Goal: Information Seeking & Learning: Learn about a topic

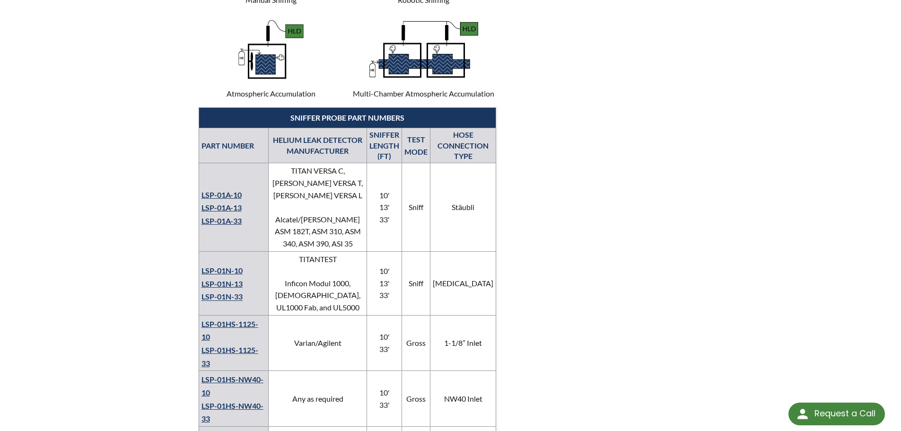
scroll to position [615, 0]
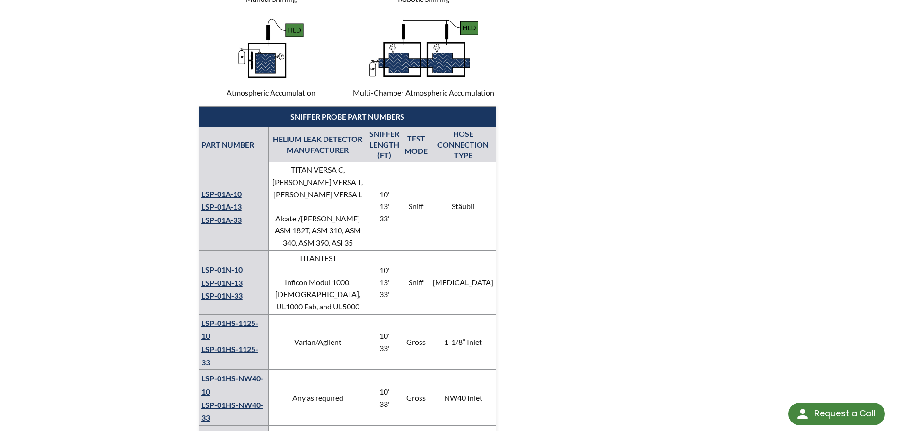
click at [258, 374] on link "LSP-01HS-NW40-10" at bounding box center [233, 385] width 62 height 22
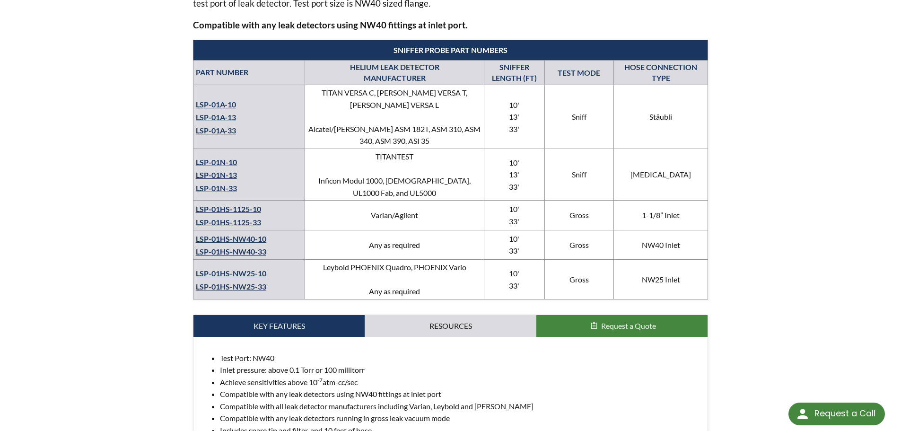
scroll to position [379, 0]
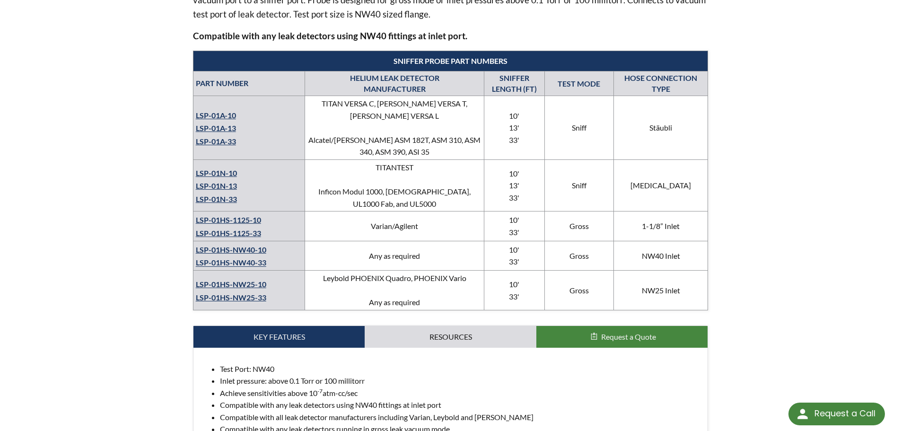
click at [259, 279] on td "LSP-01HS-NW25-10 LSP-01HS-NW25-33" at bounding box center [249, 291] width 112 height 40
click at [256, 280] on link "LSP-01HS-NW25-10" at bounding box center [231, 284] width 70 height 9
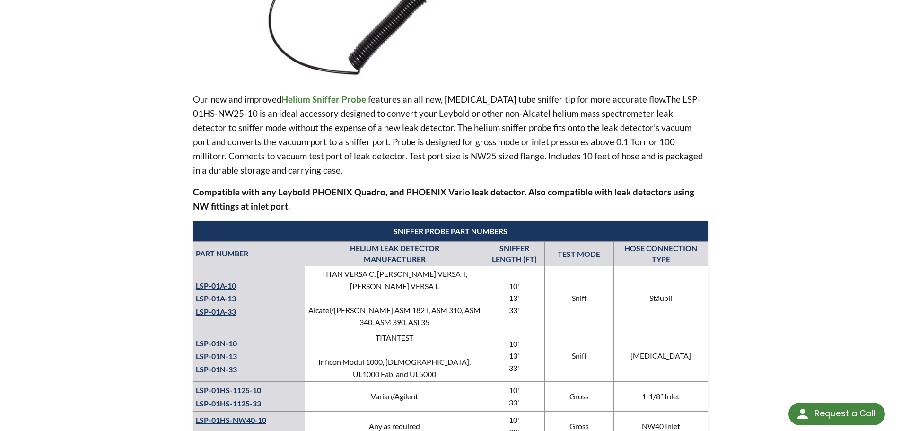
scroll to position [284, 0]
